Goal: Task Accomplishment & Management: Use online tool/utility

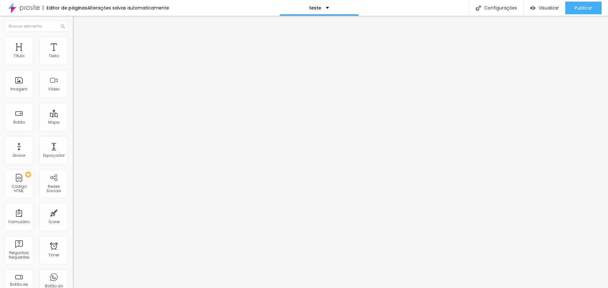
click at [78, 21] on img "button" at bounding box center [80, 23] width 5 height 5
click at [73, 94] on button "button" at bounding box center [77, 90] width 9 height 7
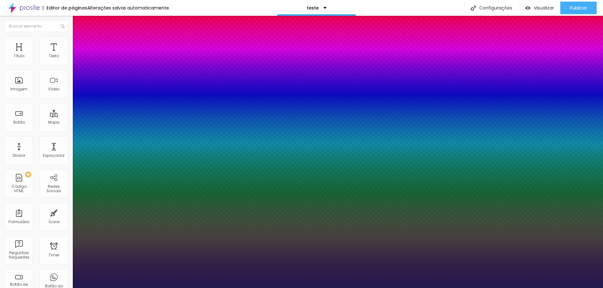
drag, startPoint x: 83, startPoint y: 182, endPoint x: 93, endPoint y: 182, distance: 10.1
type input "1"
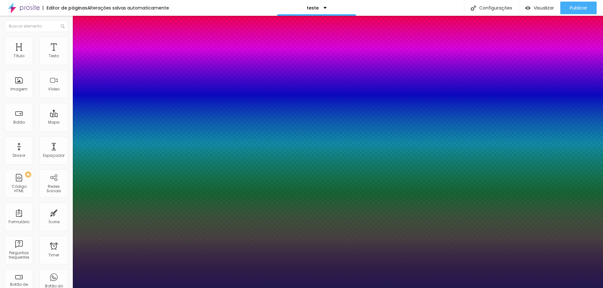
type input "61"
type input "1"
type input "59"
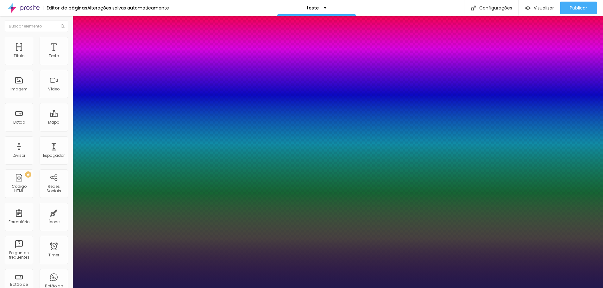
type input "59"
type input "1"
type input "61"
type input "1"
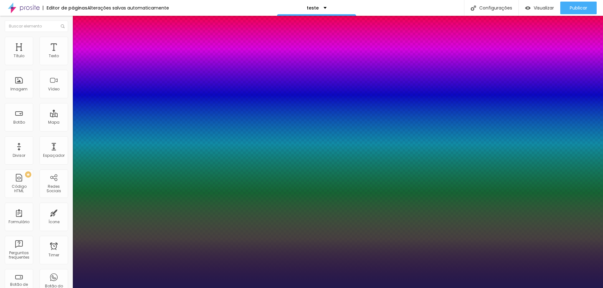
type input "65"
type input "1"
type input "67"
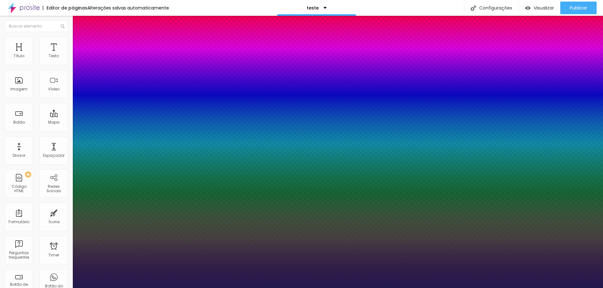
type input "1"
type input "69"
type input "1"
type input "70"
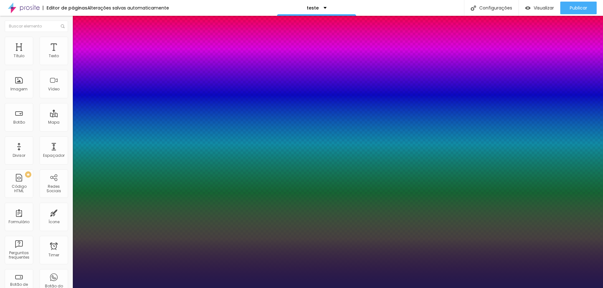
type input "70"
type input "1"
type input "72"
type input "1"
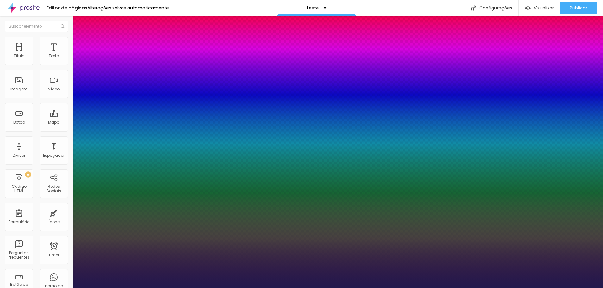
type input "73"
type input "1"
type input "74"
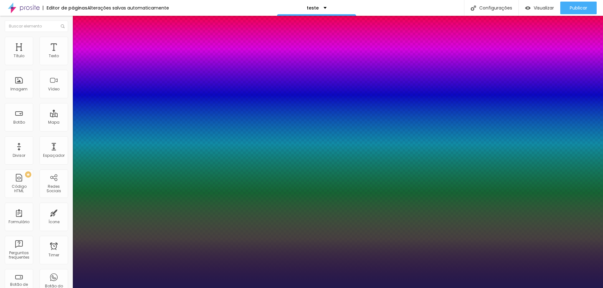
type input "1"
type input "89"
type input "1"
type input "100"
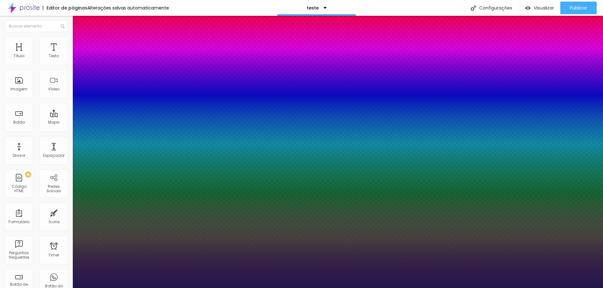
type input "100"
type input "1"
type input "92"
type input "1"
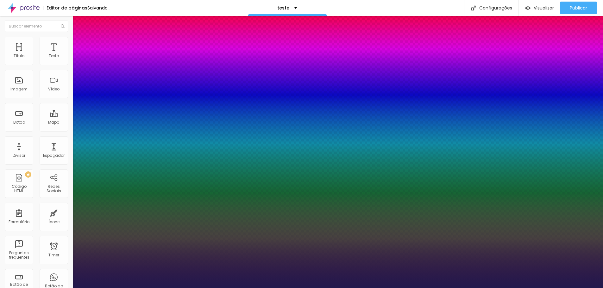
type input "80"
type input "1"
type input "74"
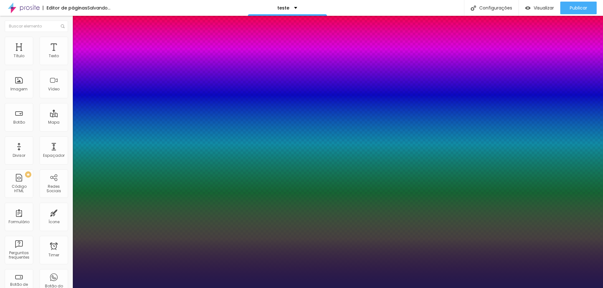
type input "1"
type input "68"
type input "1"
type input "62"
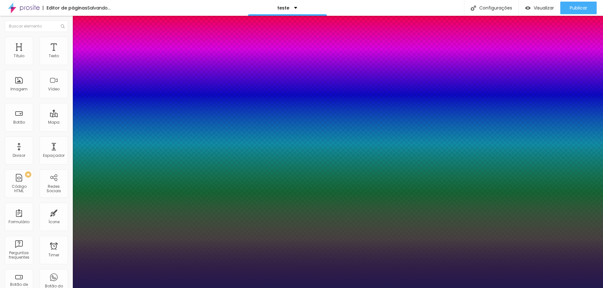
type input "62"
type input "1"
type input "58"
type input "1"
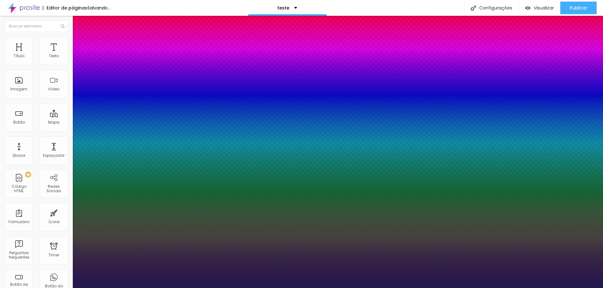
type input "53"
type input "1"
type input "48"
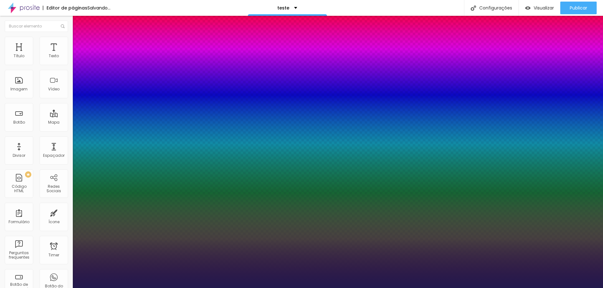
type input "1"
type input "44"
type input "1"
type input "42"
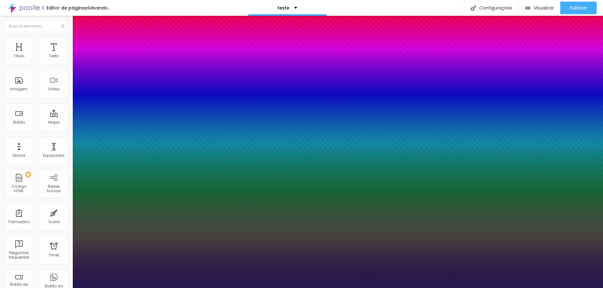
type input "42"
type input "1"
type input "40"
type input "1"
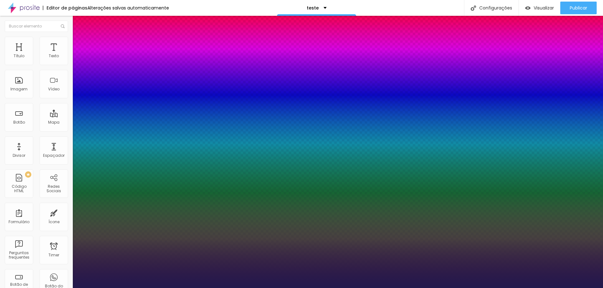
type input "44"
type input "1"
type input "51"
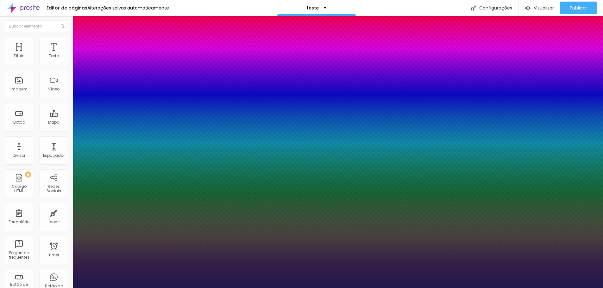
type input "1"
type input "53"
type input "1"
type input "55"
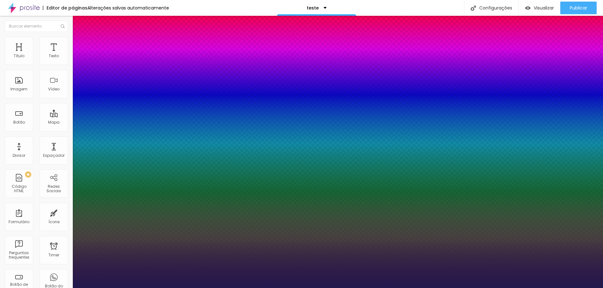
type input "55"
type input "1"
type input "54"
type input "1"
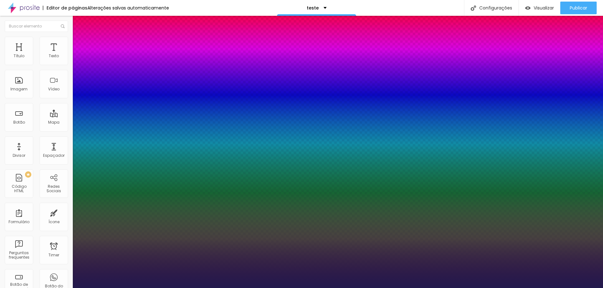
type input "46"
type input "1"
type input "40"
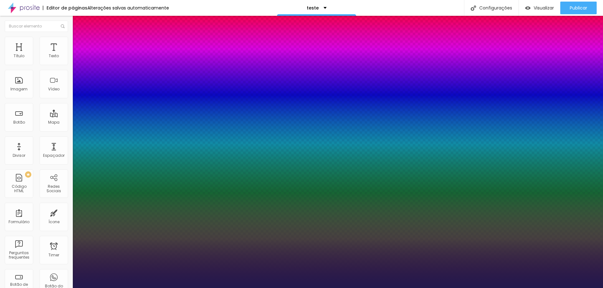
type input "1"
type input "39"
type input "1"
type input "36"
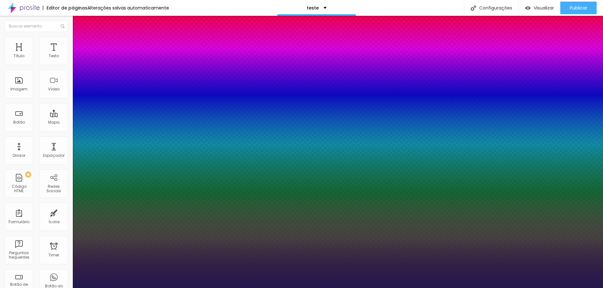
type input "36"
type input "1"
type input "35"
type input "1"
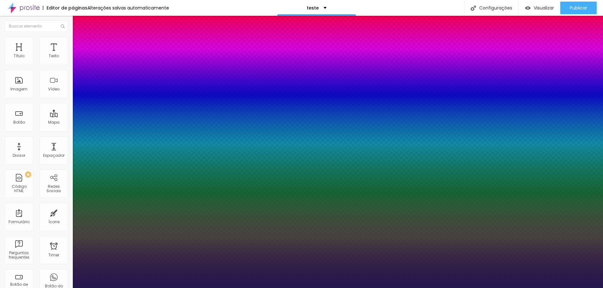
type input "34"
type input "1"
type input "33"
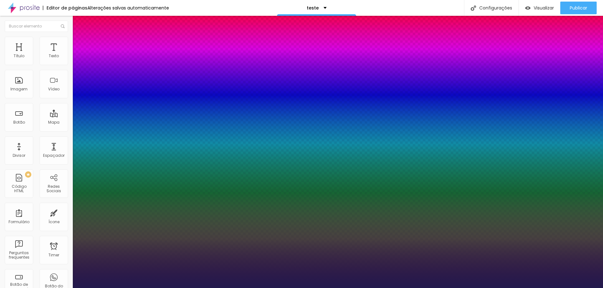
type input "1"
drag, startPoint x: 106, startPoint y: 179, endPoint x: 94, endPoint y: 174, distance: 12.6
type input "33"
type input "4"
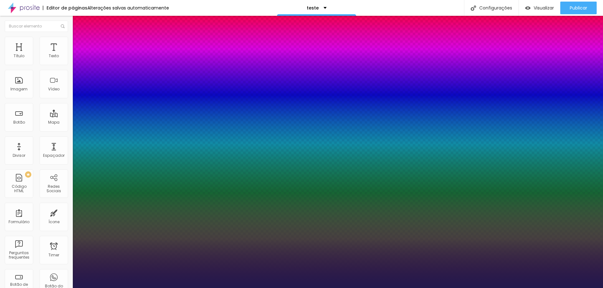
type input "4"
type input "13"
type input "25"
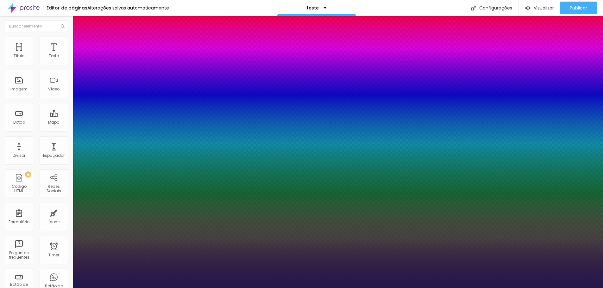
type input "36"
type input "49"
type input "64"
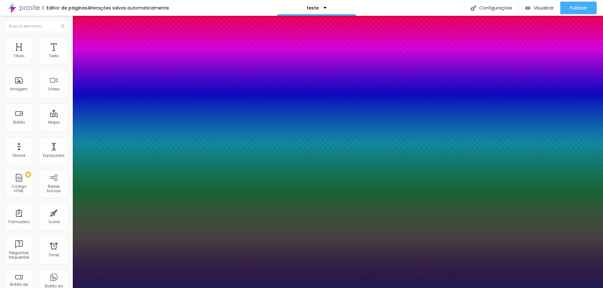
type input "64"
type input "71"
type input "78"
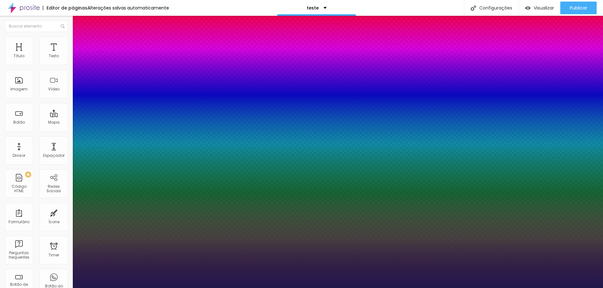
type input "88"
type input "89"
type input "91"
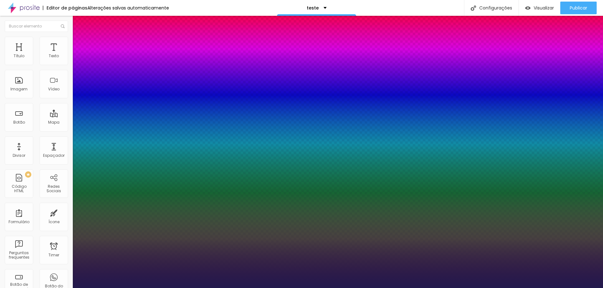
type input "91"
type input "93"
type input "87"
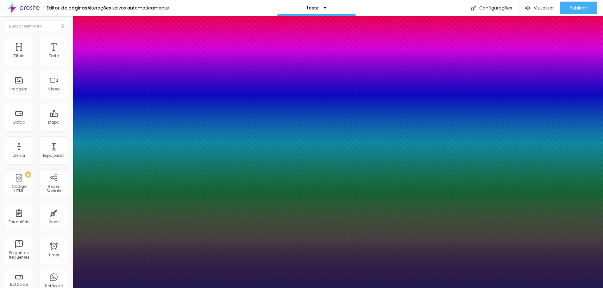
type input "74"
type input "56"
type input "46"
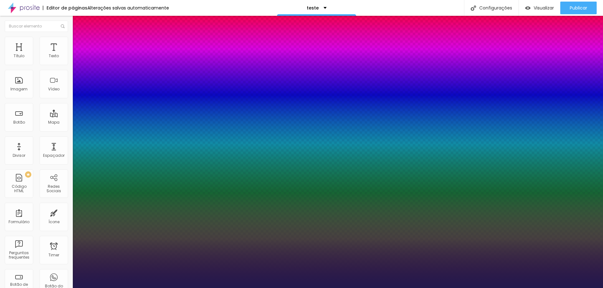
type input "46"
type input "27"
type input "16"
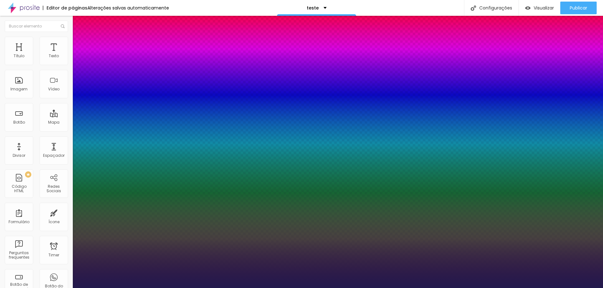
type input "7"
type input "1"
type input "0"
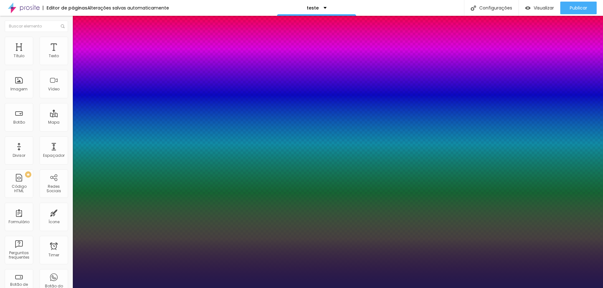
type input "0"
drag, startPoint x: 83, startPoint y: 207, endPoint x: 79, endPoint y: 206, distance: 4.3
type input "0"
type input "0.5"
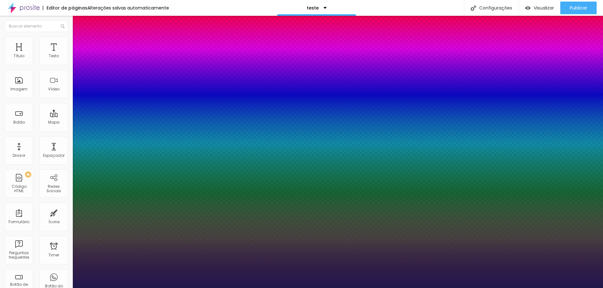
type input "0.5"
drag, startPoint x: 82, startPoint y: 195, endPoint x: 97, endPoint y: 194, distance: 14.6
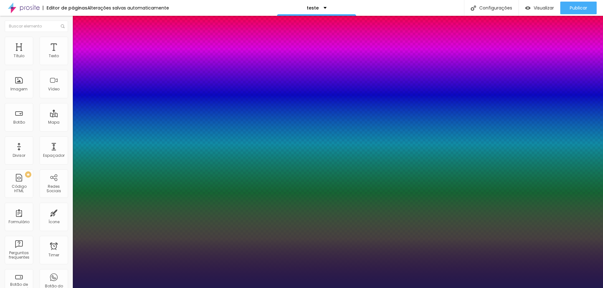
type input "0.6"
type input "1.3"
type input "6.7"
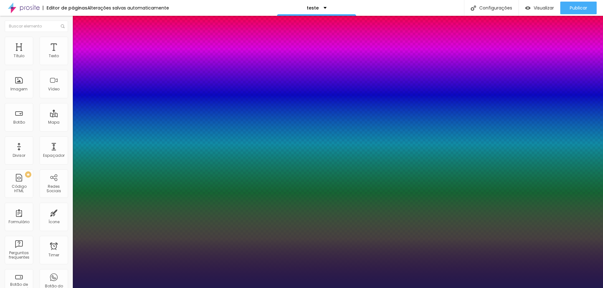
type input "6.7"
type input "8.4"
type input "9.8"
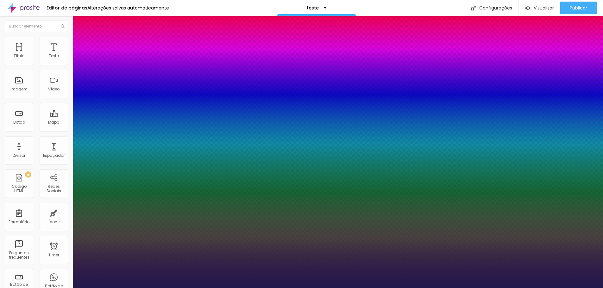
type input "10"
type input "7.5"
type input "4.9"
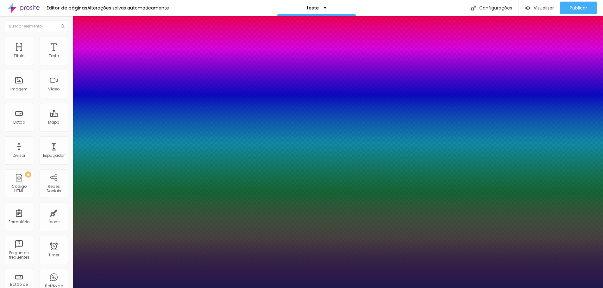
type input "4.9"
type input "2"
type input "0"
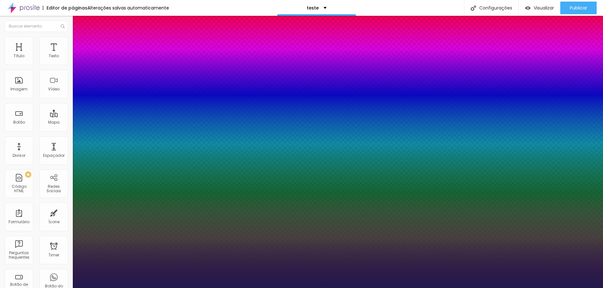
drag, startPoint x: 81, startPoint y: 194, endPoint x: 41, endPoint y: 194, distance: 39.9
click at [28, 288] on div at bounding box center [301, 288] width 603 height 0
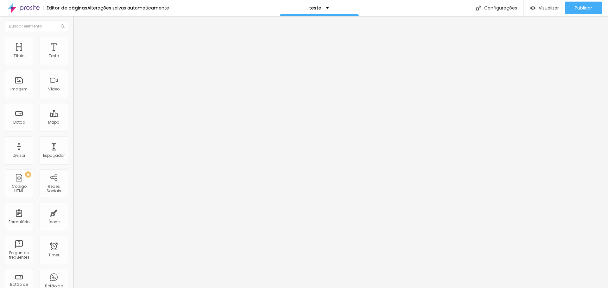
click at [28, 14] on img at bounding box center [24, 8] width 32 height 16
